Goal: Participate in discussion: Engage in conversation with other users on a specific topic

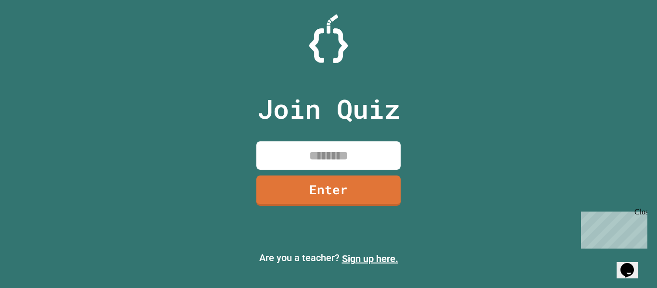
click at [336, 153] on input at bounding box center [328, 155] width 144 height 28
type input "********"
click at [360, 217] on div "Join Quiz ******** Enter" at bounding box center [329, 144] width 162 height 240
click at [379, 197] on link "Enter" at bounding box center [328, 190] width 144 height 30
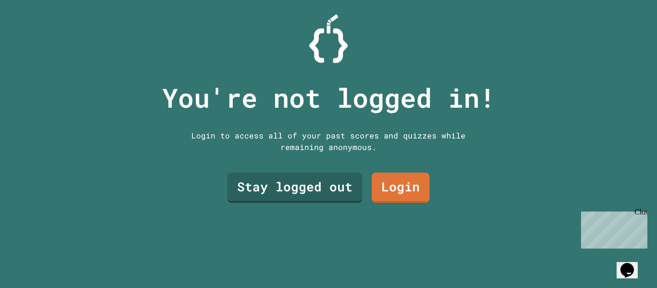
click at [300, 230] on div "You're not logged in! Login to access all of your past scores and quizzes while…" at bounding box center [328, 144] width 352 height 288
click at [323, 198] on link "Stay logged out" at bounding box center [294, 188] width 135 height 30
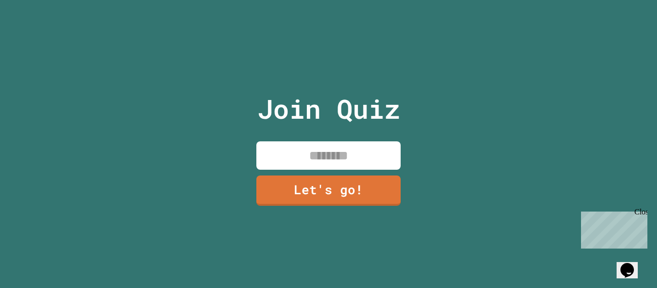
click at [366, 156] on input at bounding box center [328, 155] width 144 height 28
type input "*****"
click at [382, 205] on link "Let's go!" at bounding box center [328, 190] width 144 height 30
click at [328, 0] on div at bounding box center [328, 0] width 0 height 0
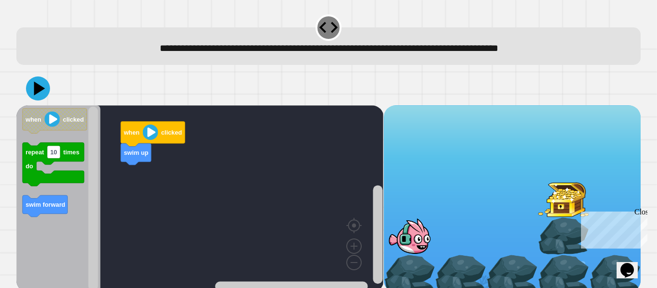
scroll to position [12, 0]
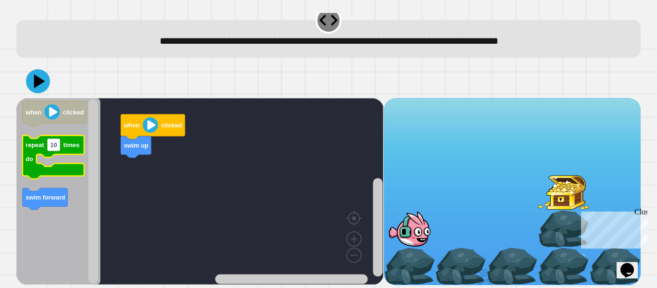
click at [74, 148] on icon "Blockly Workspace" at bounding box center [54, 157] width 62 height 43
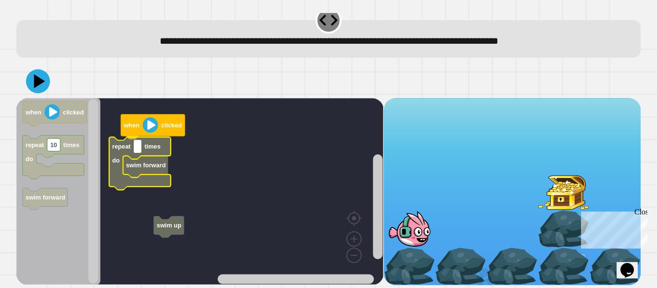
type input "*"
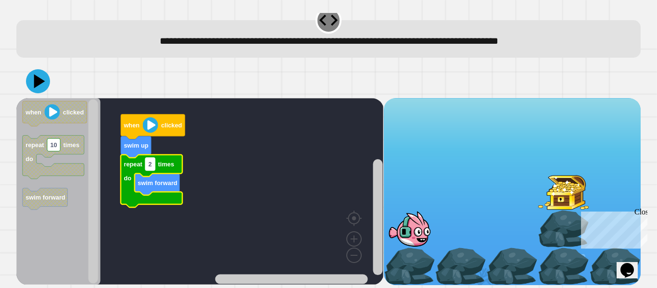
click at [149, 164] on text "2" at bounding box center [150, 164] width 3 height 7
type input "*"
click at [38, 83] on icon at bounding box center [39, 81] width 13 height 17
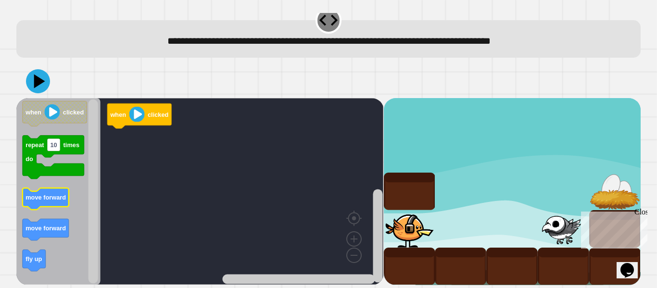
click at [40, 206] on icon "Blockly Workspace" at bounding box center [46, 199] width 46 height 22
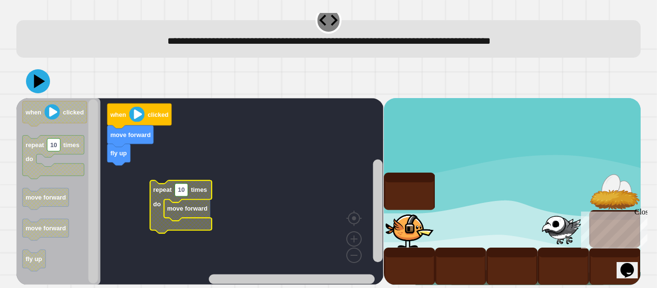
click at [182, 190] on text "10" at bounding box center [181, 189] width 7 height 7
type input "*"
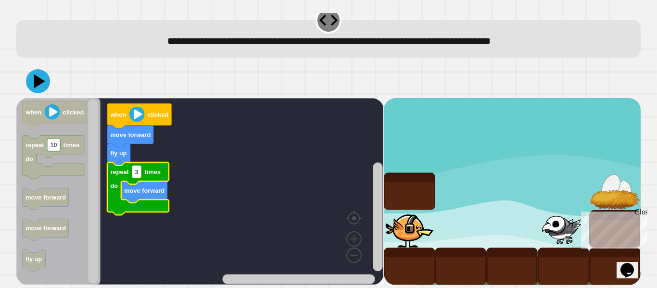
click at [31, 75] on icon at bounding box center [38, 81] width 24 height 24
click at [209, 68] on div at bounding box center [328, 81] width 624 height 34
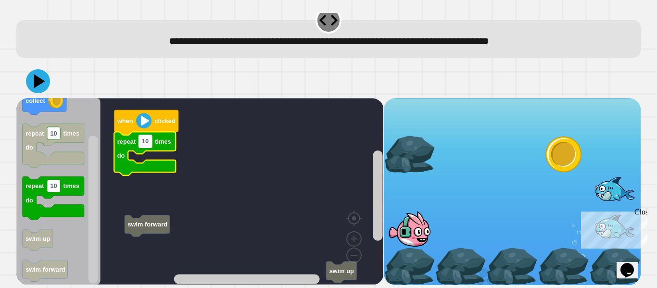
click at [144, 138] on text "10" at bounding box center [145, 141] width 7 height 7
type input "*"
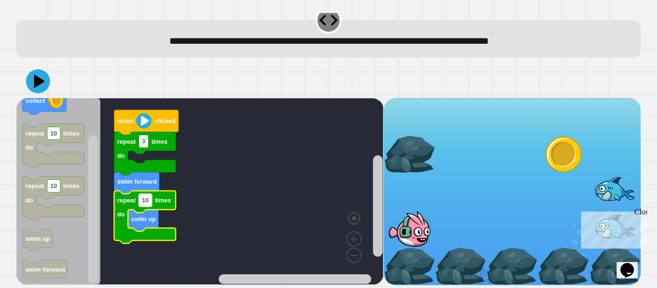
click at [144, 199] on text "10" at bounding box center [145, 200] width 7 height 7
type input "*"
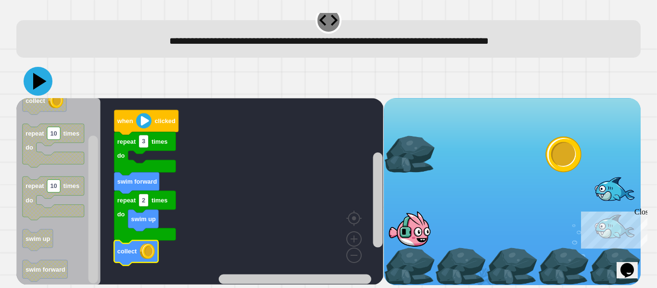
click at [35, 78] on icon at bounding box center [39, 81] width 13 height 17
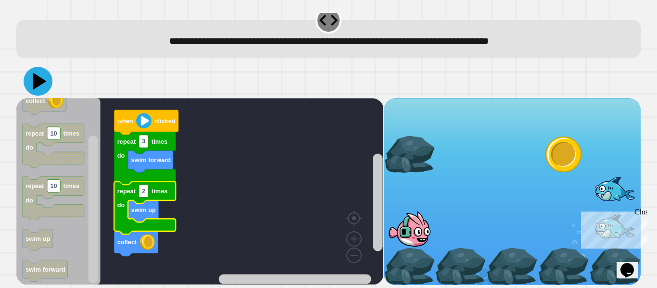
click at [24, 82] on button at bounding box center [38, 81] width 29 height 29
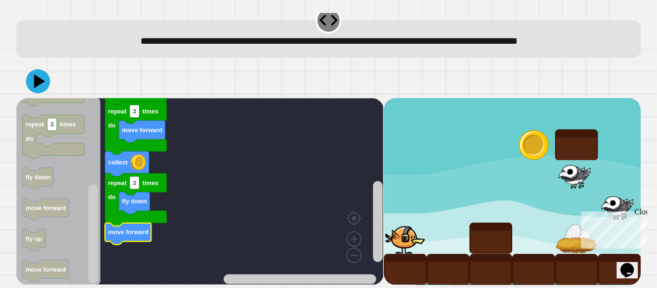
click at [29, 68] on div at bounding box center [328, 81] width 624 height 34
click at [34, 72] on icon at bounding box center [38, 81] width 24 height 24
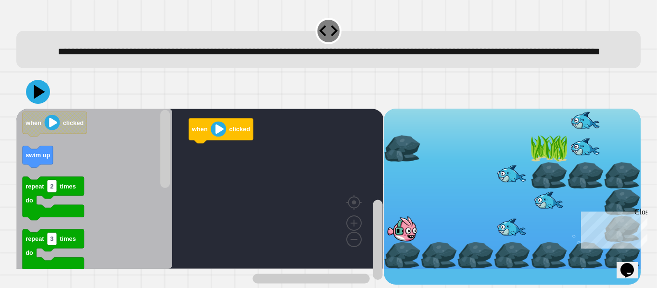
scroll to position [0, 0]
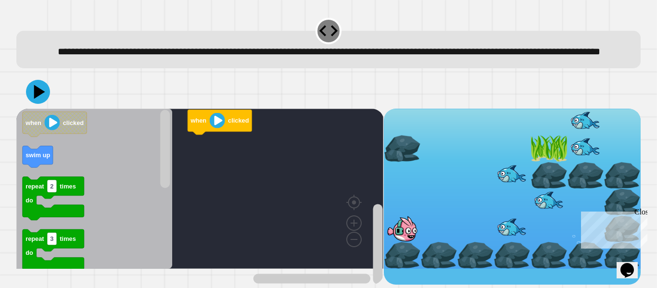
click at [642, 214] on div "Close" at bounding box center [640, 214] width 12 height 12
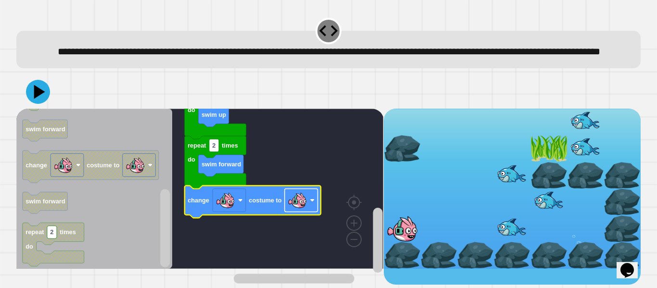
click at [313, 212] on rect "Blockly Workspace" at bounding box center [301, 200] width 33 height 23
click at [45, 105] on icon at bounding box center [38, 91] width 29 height 29
